Goal: Use online tool/utility: Utilize a website feature to perform a specific function

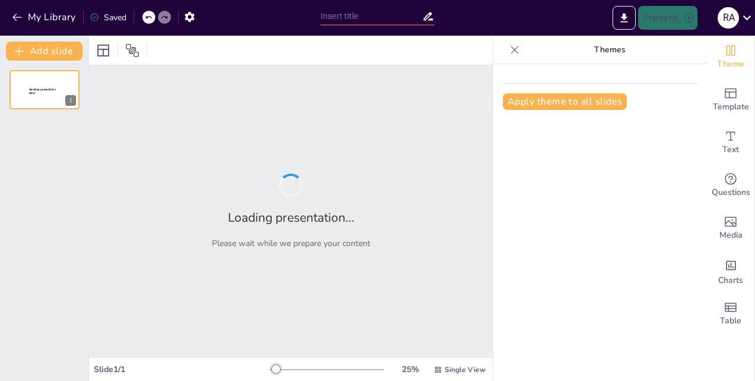
type input "Optimizing Marine Diesel Engine Performance: Key Parameters and Their Impact by…"
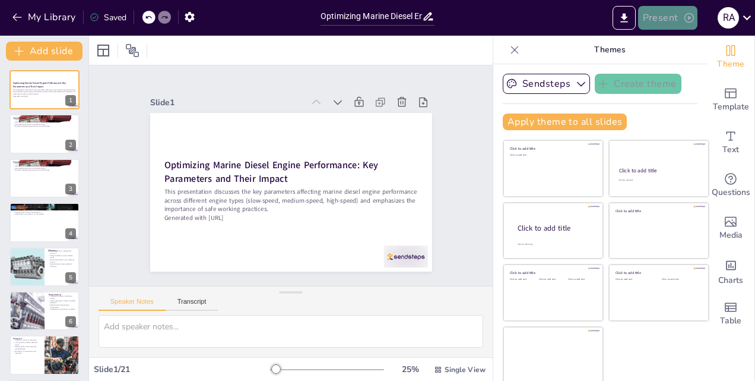
click at [671, 12] on button "Present" at bounding box center [667, 18] width 59 height 24
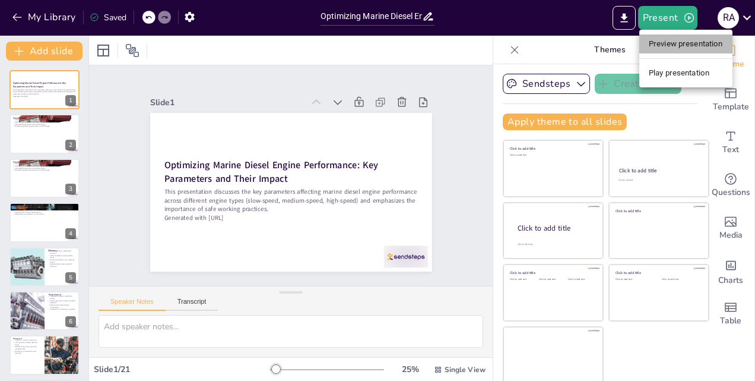
click at [669, 44] on li "Preview presentation" at bounding box center [686, 43] width 93 height 19
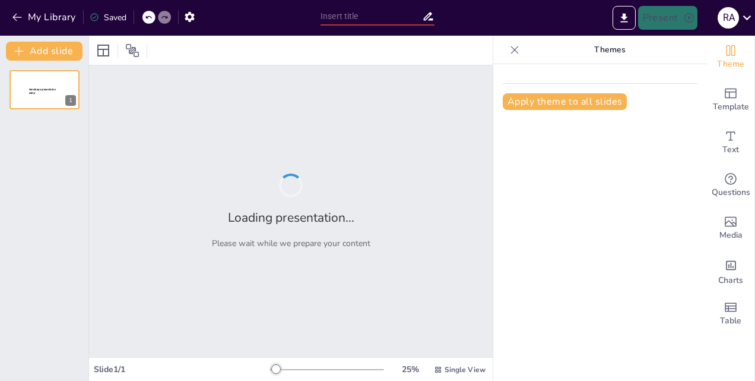
type input "Optimizing Marine Diesel Engine Performance: Key Parameters and Their Impact by…"
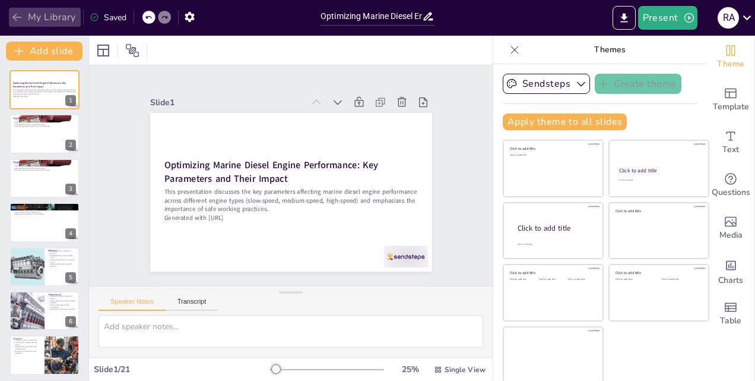
click at [42, 15] on button "My Library" at bounding box center [45, 17] width 72 height 19
